Goal: Browse casually

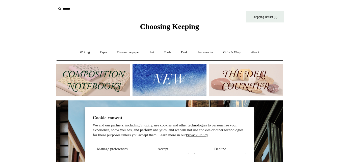
scroll to position [0, 226]
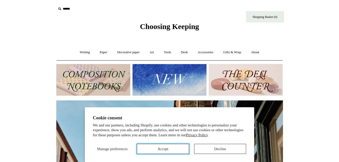
click at [150, 150] on button "Accept" at bounding box center [163, 149] width 52 height 10
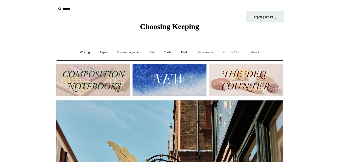
click at [234, 52] on link "Gifts & Wrap +" at bounding box center [231, 52] width 27 height 13
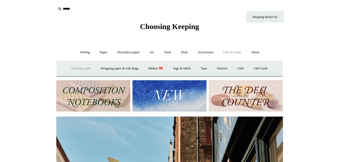
click at [76, 68] on link "Greeting cards +" at bounding box center [81, 68] width 28 height 13
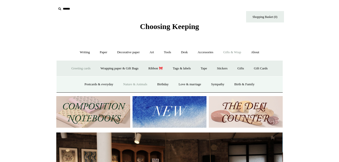
scroll to position [0, 0]
click at [130, 82] on link "Nature & Animals" at bounding box center [135, 84] width 33 height 13
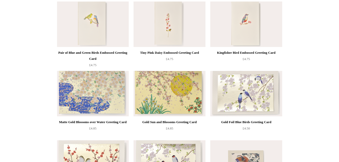
scroll to position [272, 0]
click at [160, 37] on img at bounding box center [169, 23] width 72 height 45
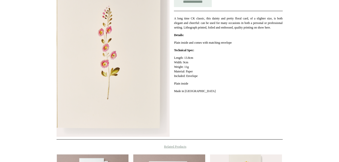
scroll to position [116, 0]
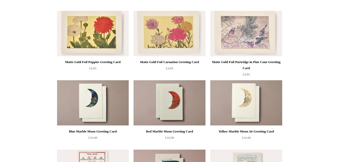
scroll to position [473, 0]
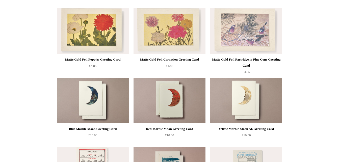
click at [173, 96] on img at bounding box center [169, 100] width 72 height 45
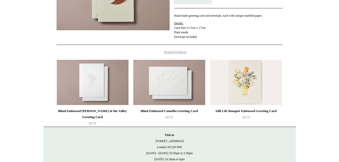
scroll to position [119, 0]
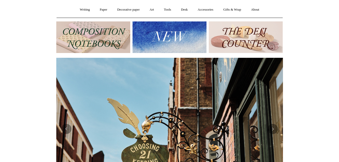
scroll to position [43, 0]
click at [248, 34] on img at bounding box center [246, 37] width 74 height 32
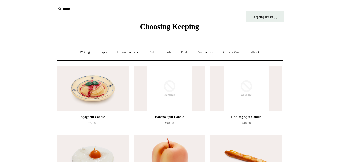
click at [97, 95] on img at bounding box center [93, 88] width 72 height 45
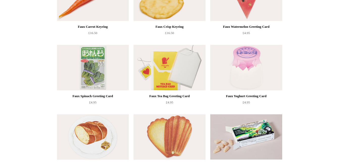
scroll to position [368, 0]
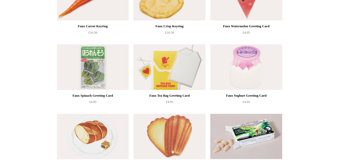
click at [181, 76] on img at bounding box center [169, 66] width 72 height 45
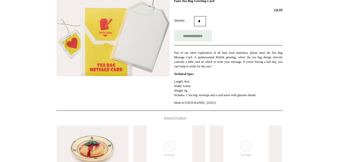
scroll to position [81, 0]
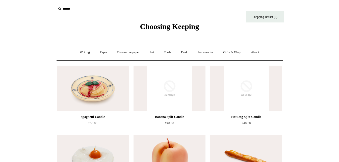
scroll to position [368, 0]
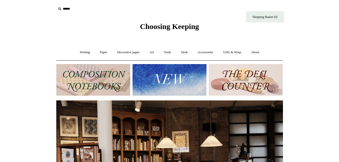
scroll to position [43, 0]
